Goal: Navigation & Orientation: Find specific page/section

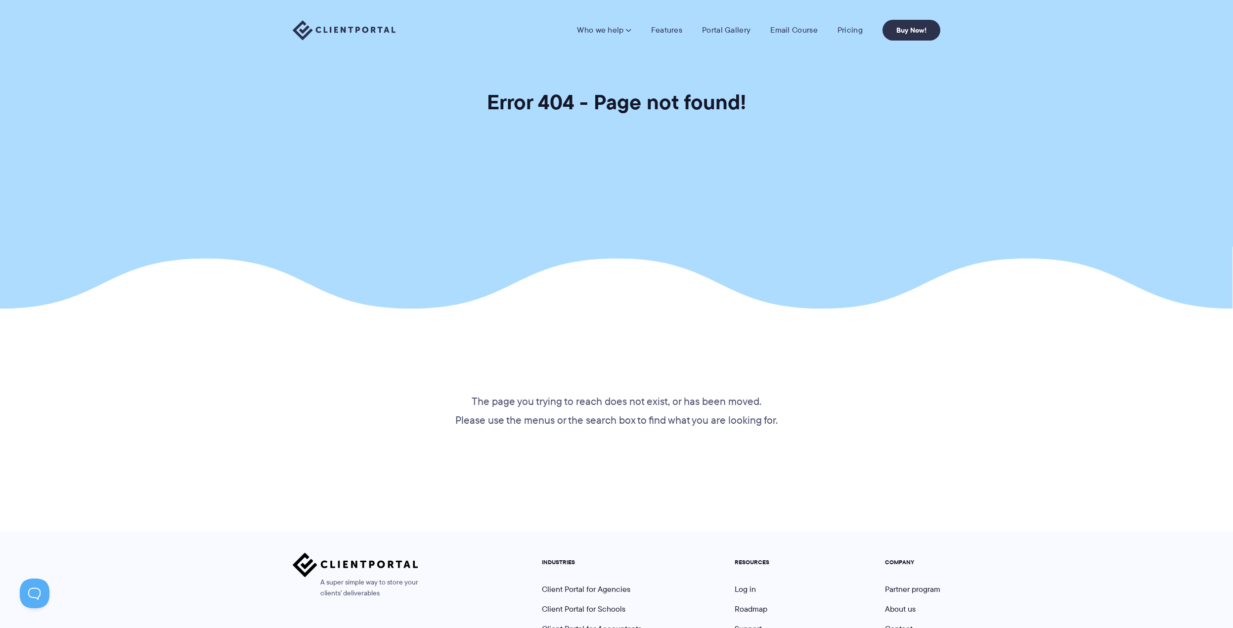
click at [833, 27] on li "Pricing" at bounding box center [849, 30] width 45 height 10
click at [839, 28] on link "Pricing" at bounding box center [849, 30] width 25 height 10
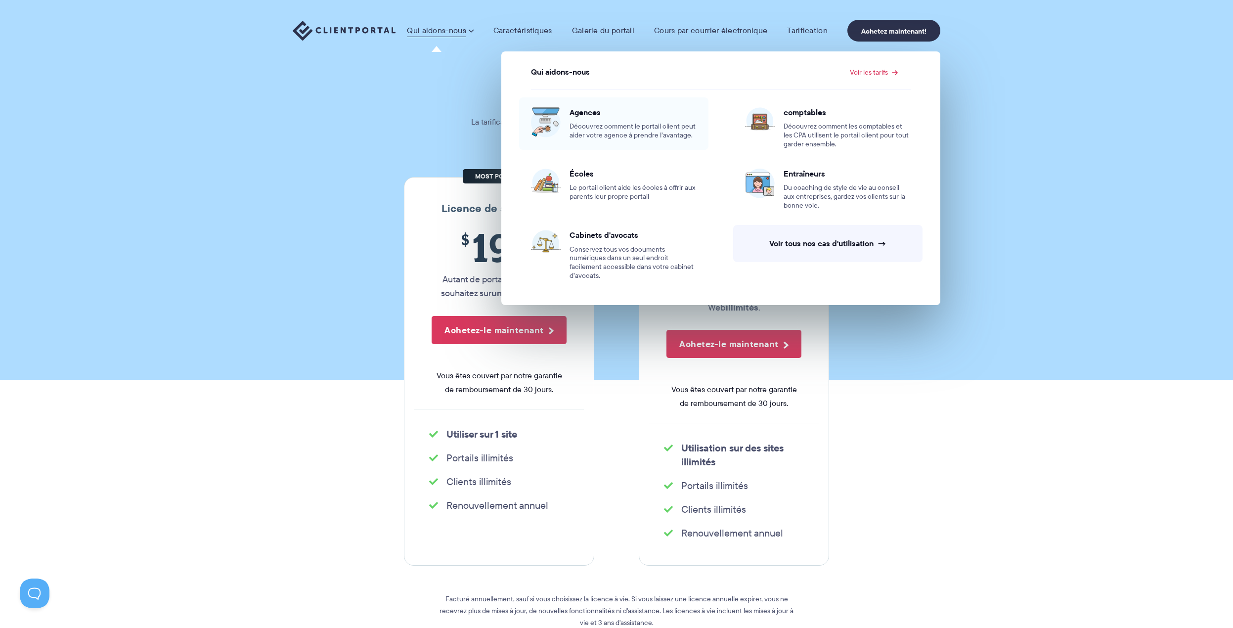
click at [642, 138] on font "Découvrez comment le portail client peut aider votre agence à prendre l’avantag…" at bounding box center [632, 130] width 126 height 19
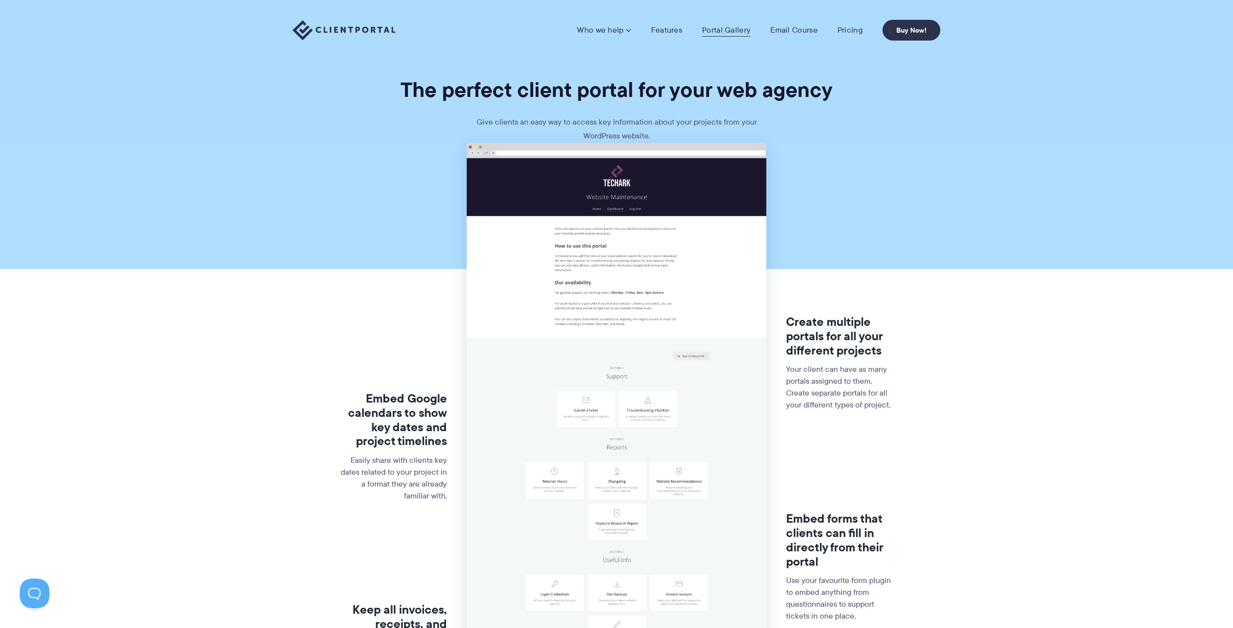
click at [728, 32] on link "Portal Gallery" at bounding box center [726, 30] width 48 height 10
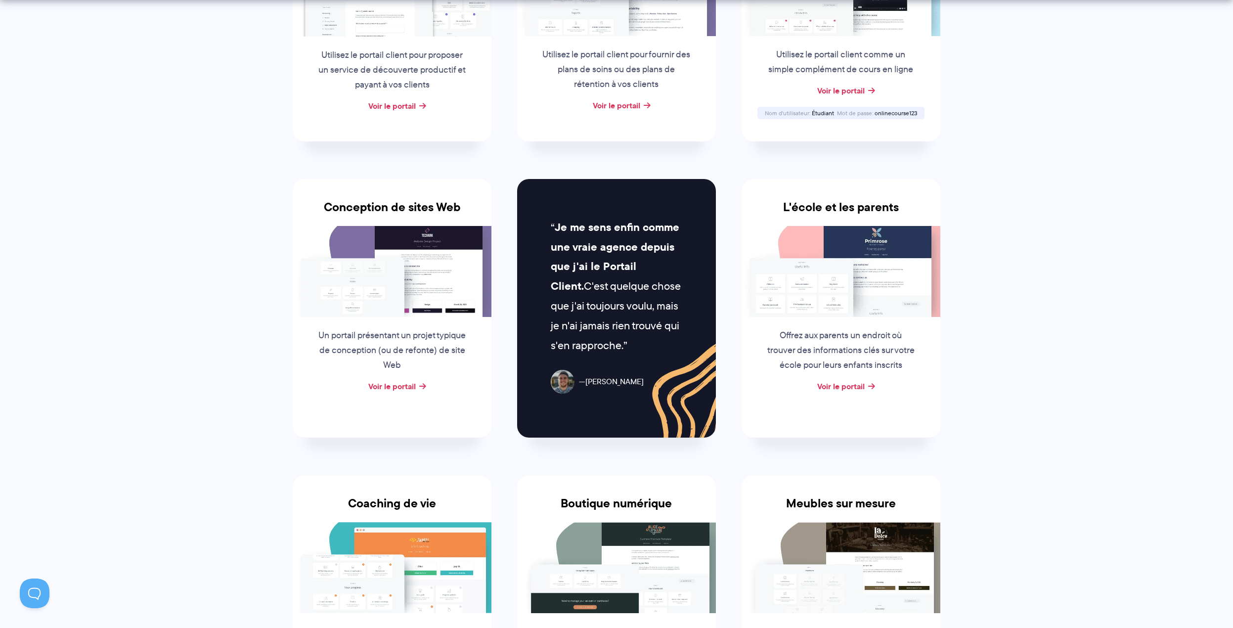
scroll to position [345, 0]
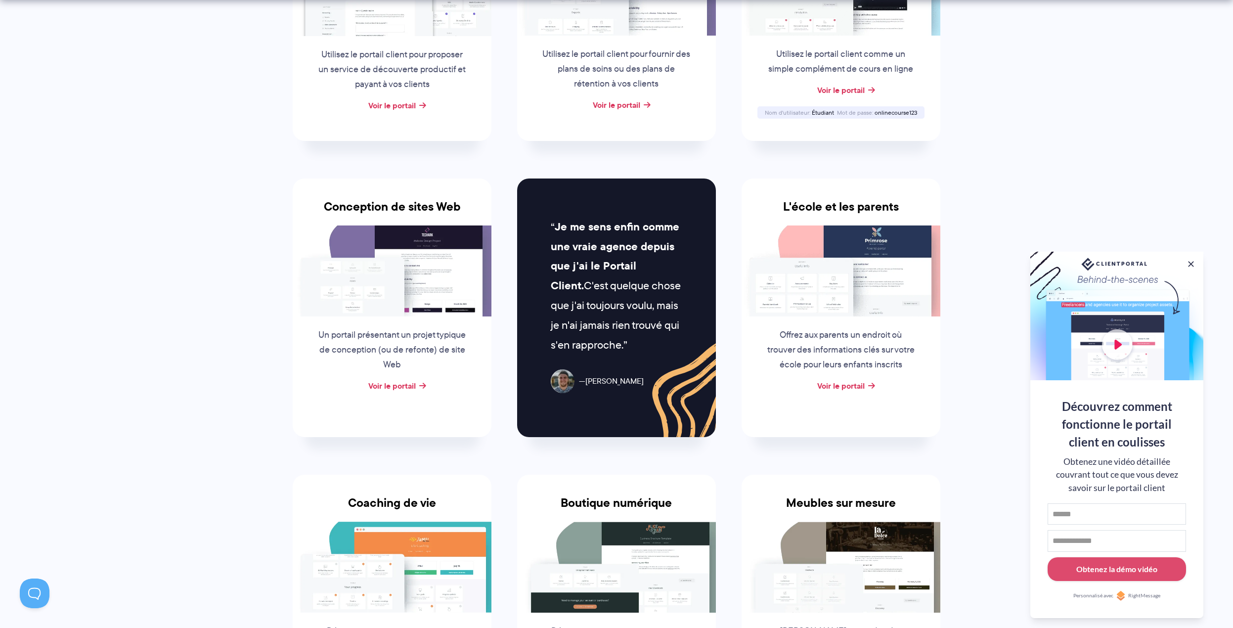
click at [398, 278] on img at bounding box center [392, 270] width 199 height 91
click at [400, 385] on font "Voir le portail" at bounding box center [391, 386] width 47 height 12
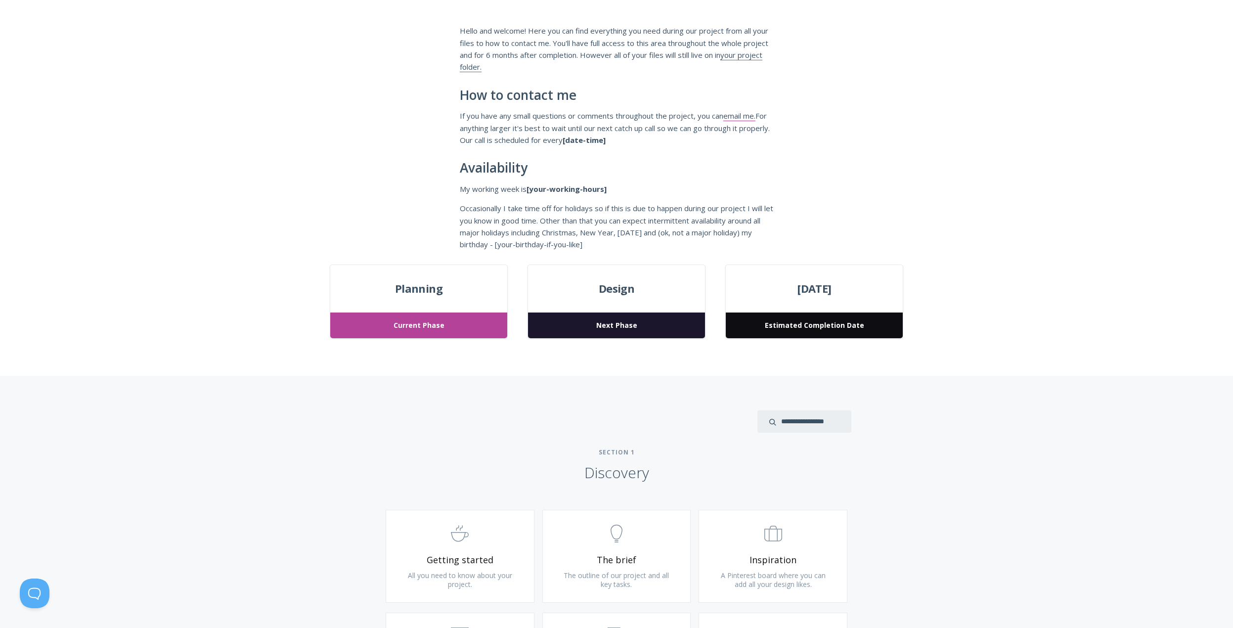
scroll to position [148, 0]
